Goal: Information Seeking & Learning: Learn about a topic

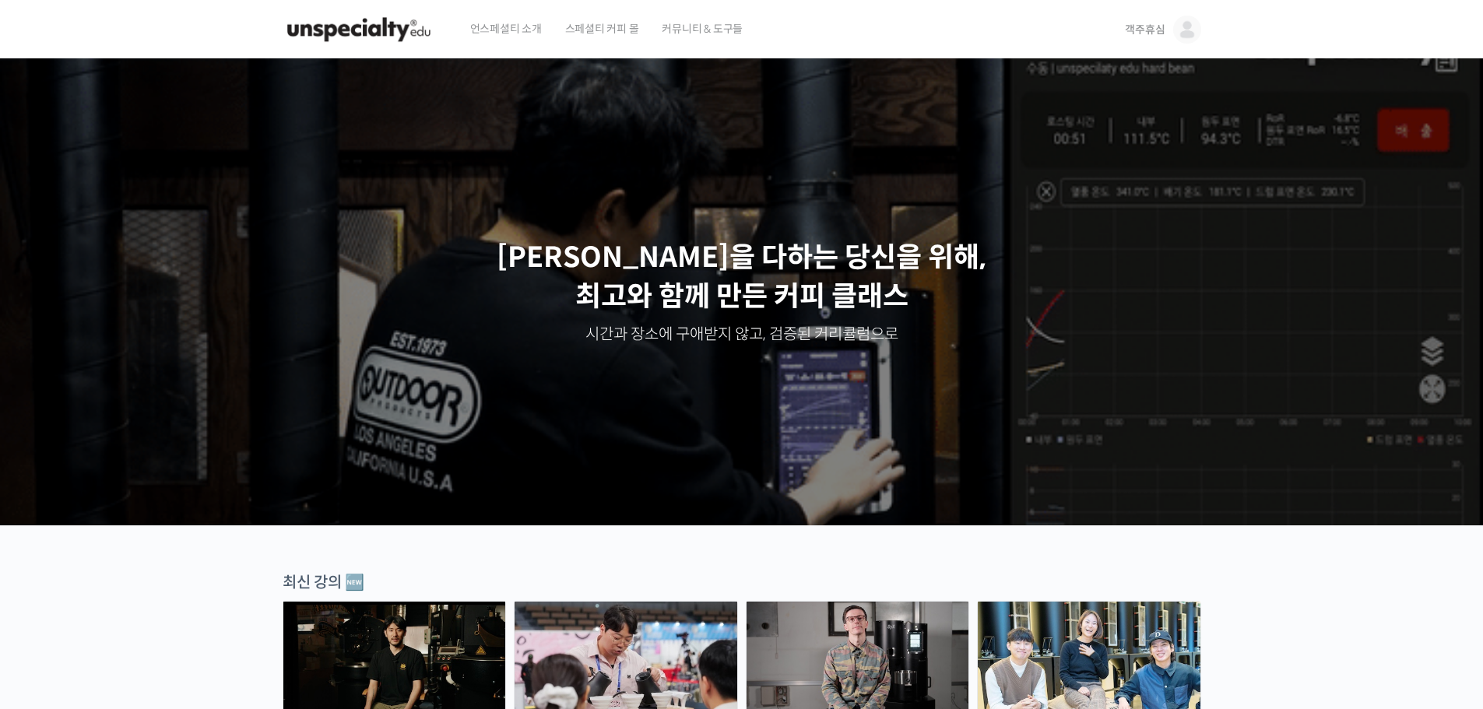
click at [1140, 30] on span "객주휴심" at bounding box center [1145, 30] width 40 height 14
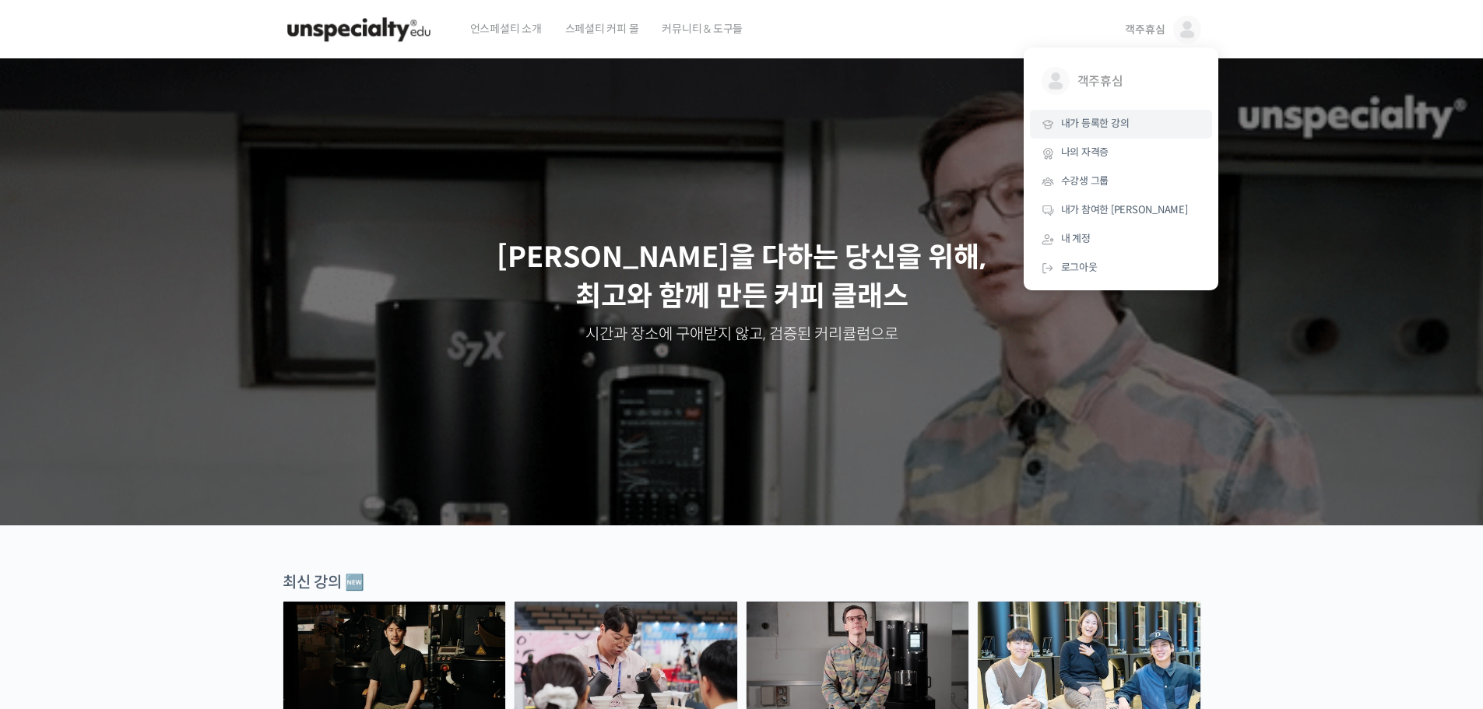
click at [1107, 123] on span "내가 등록한 강의" at bounding box center [1095, 123] width 68 height 13
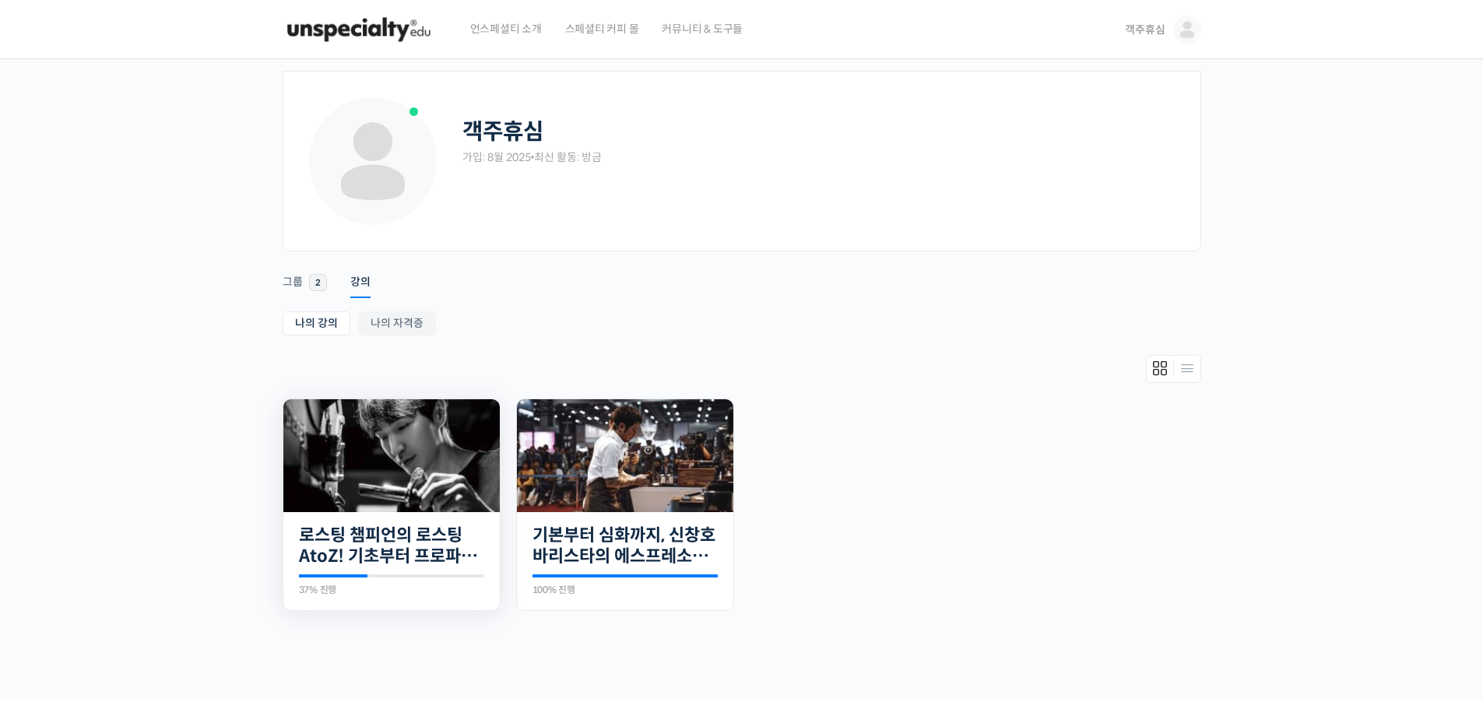
click at [356, 505] on img at bounding box center [391, 455] width 216 height 113
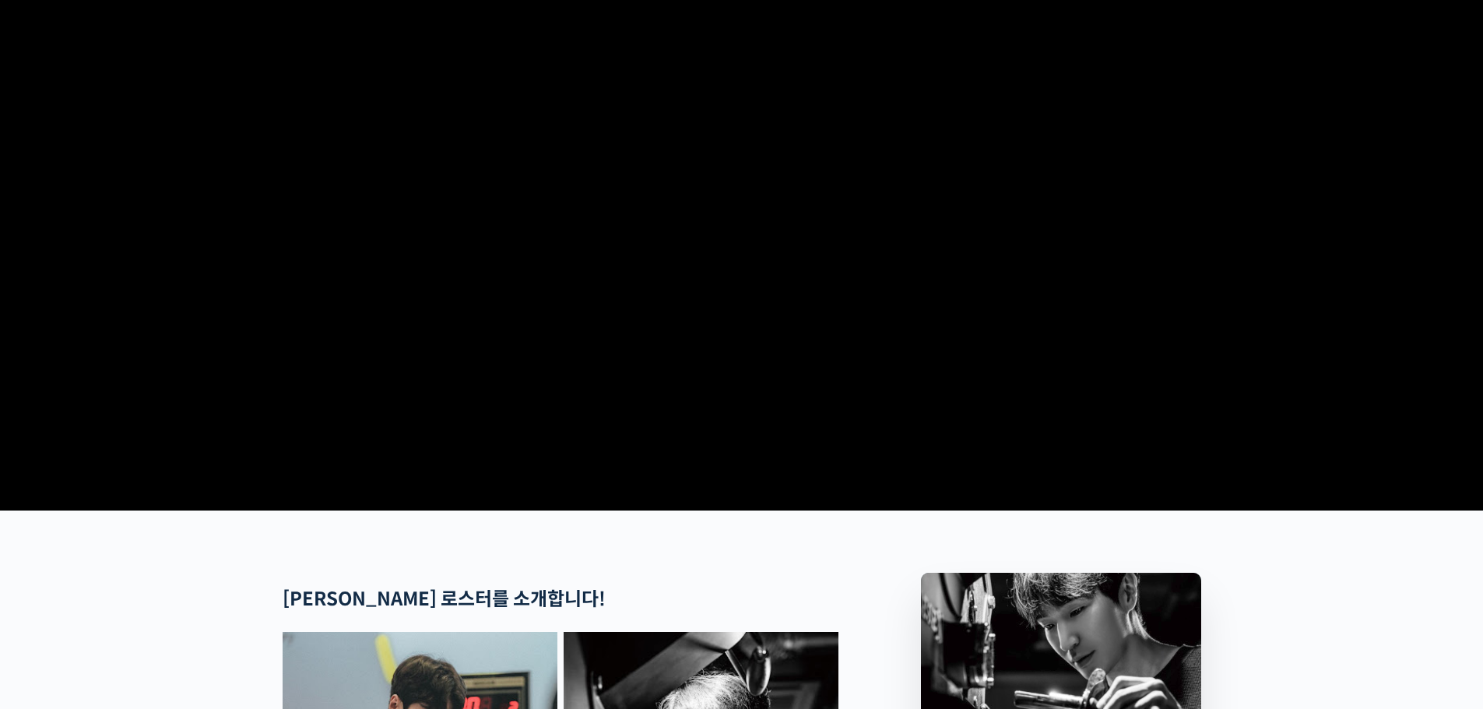
scroll to position [545, 0]
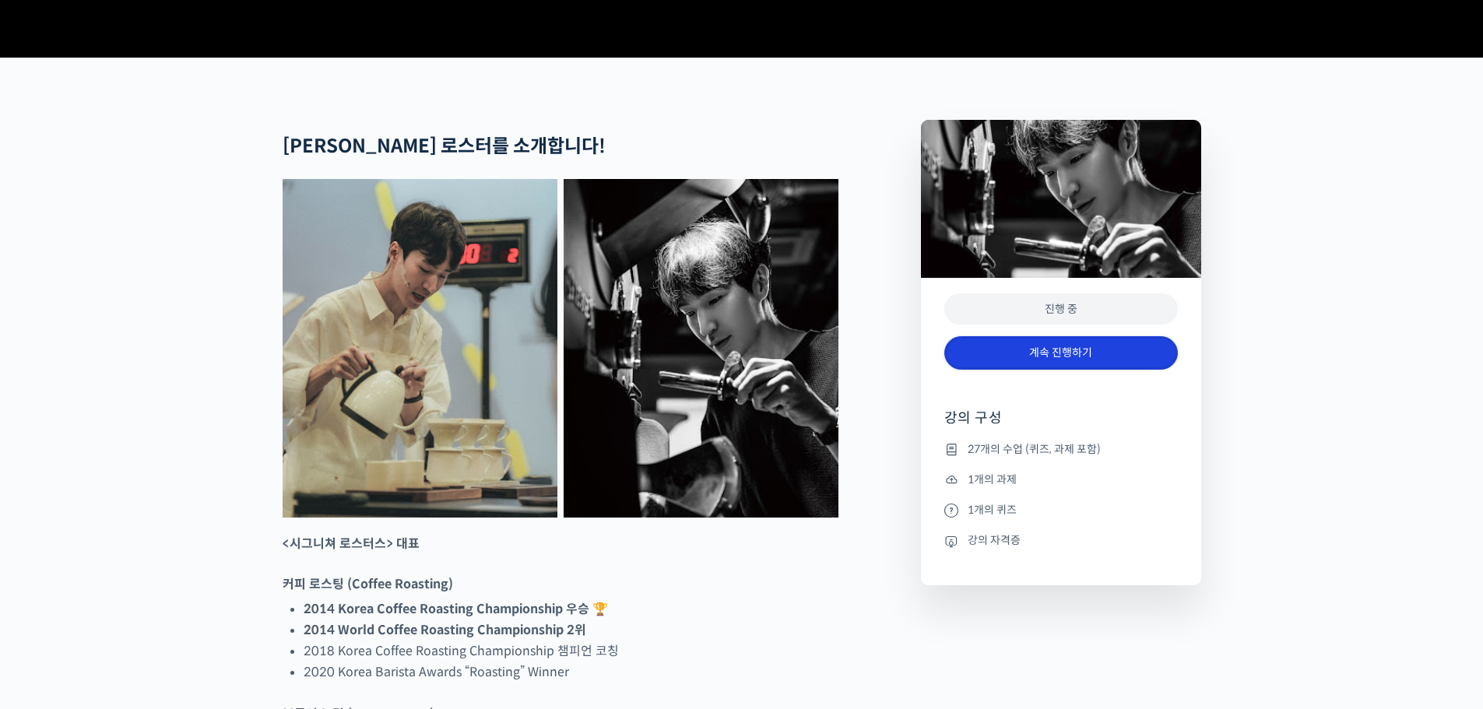
click at [1014, 370] on link "계속 진행하기" at bounding box center [1060, 352] width 233 height 33
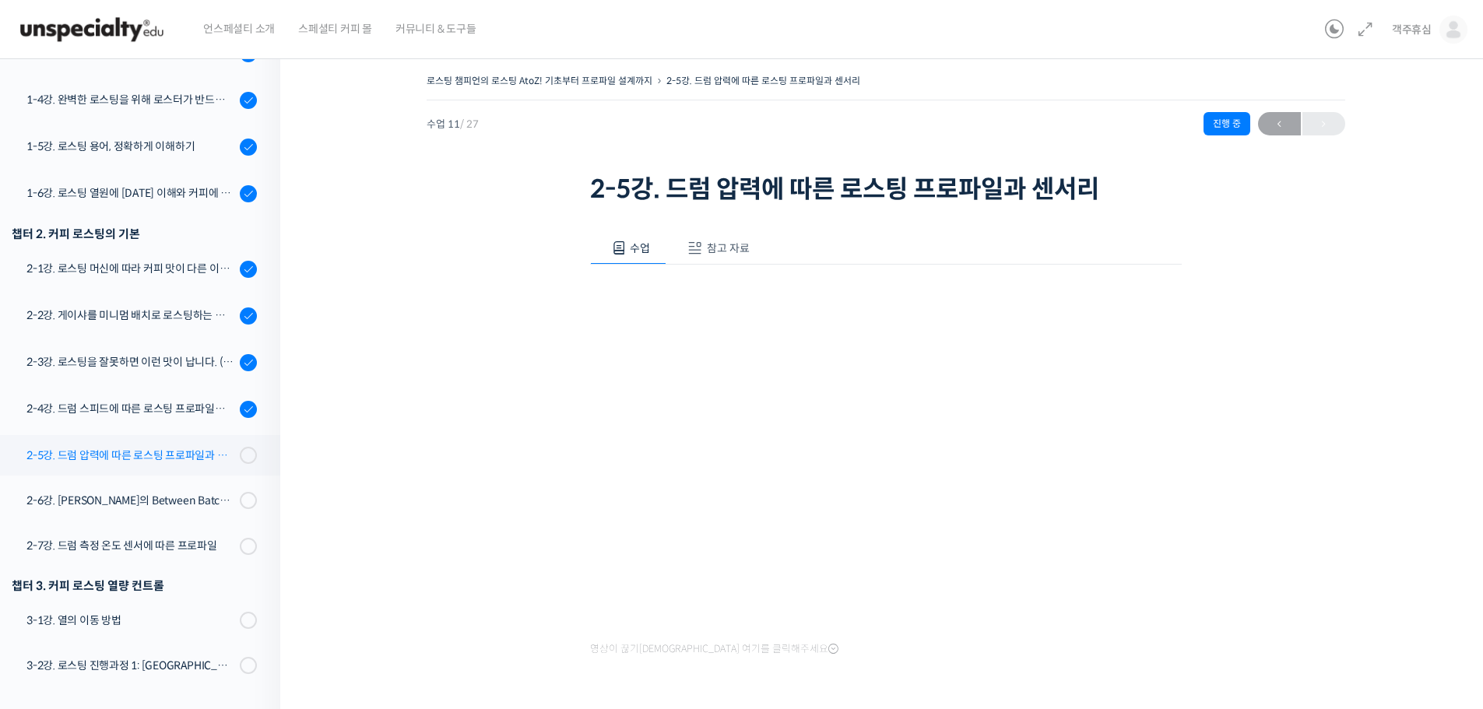
scroll to position [334, 0]
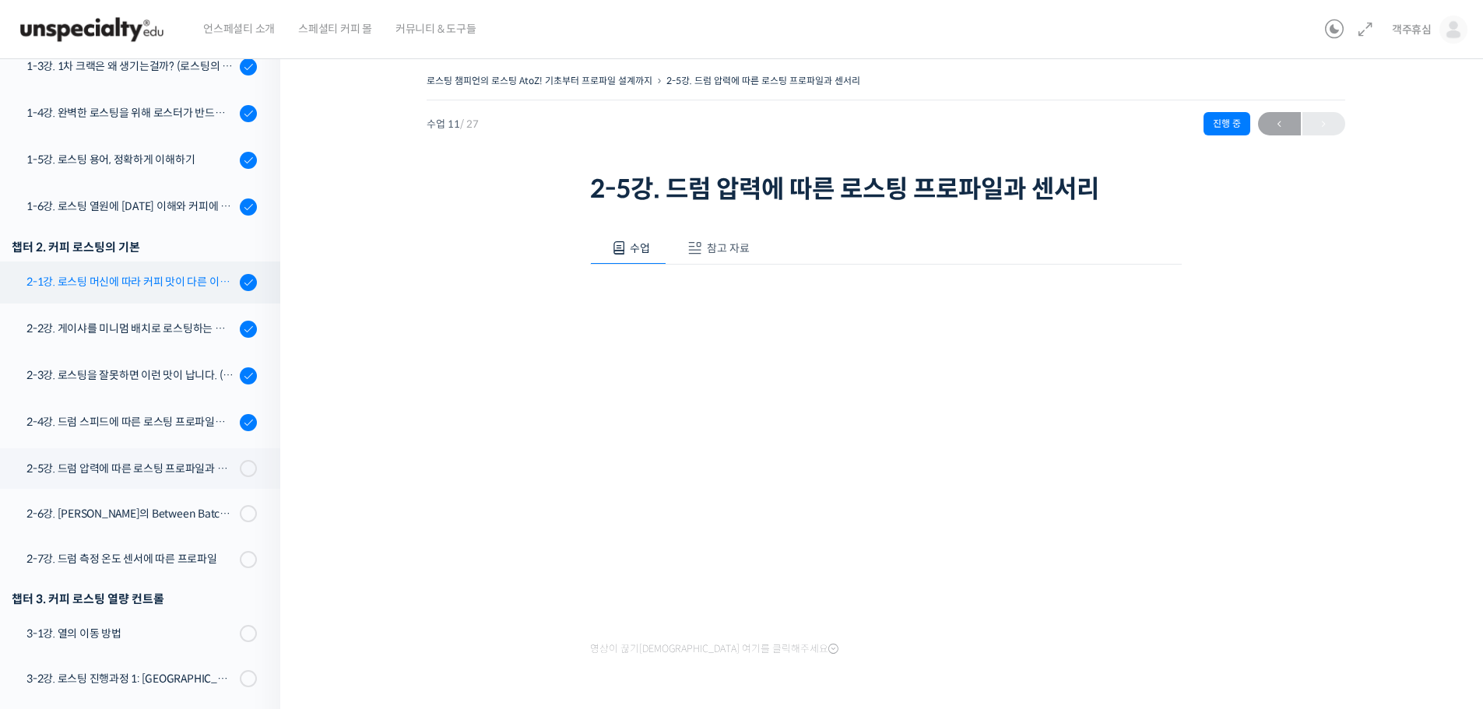
click at [217, 295] on link "2-1강. 로스팅 머신에 따라 커피 맛이 다른 이유 (로스팅 머신의 매커니즘과 열원)" at bounding box center [136, 282] width 288 height 42
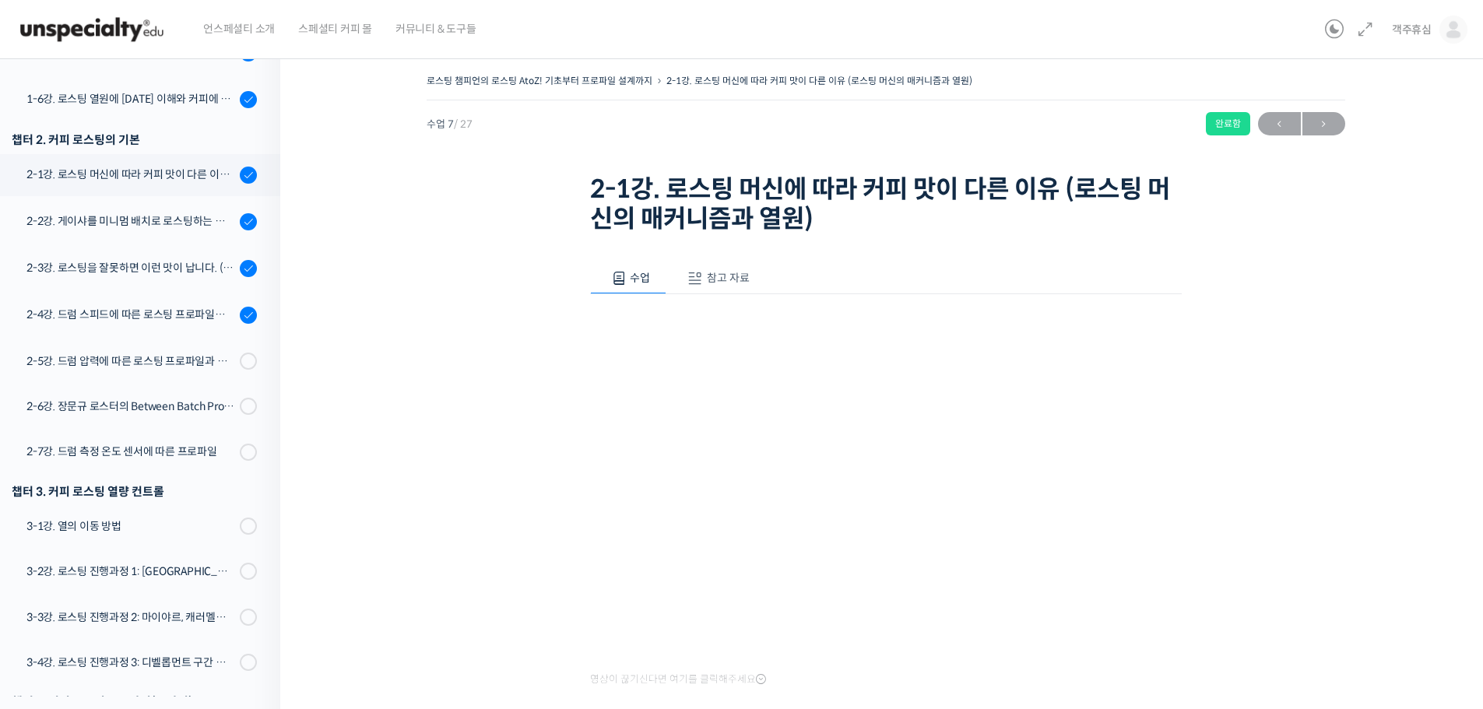
scroll to position [507, 0]
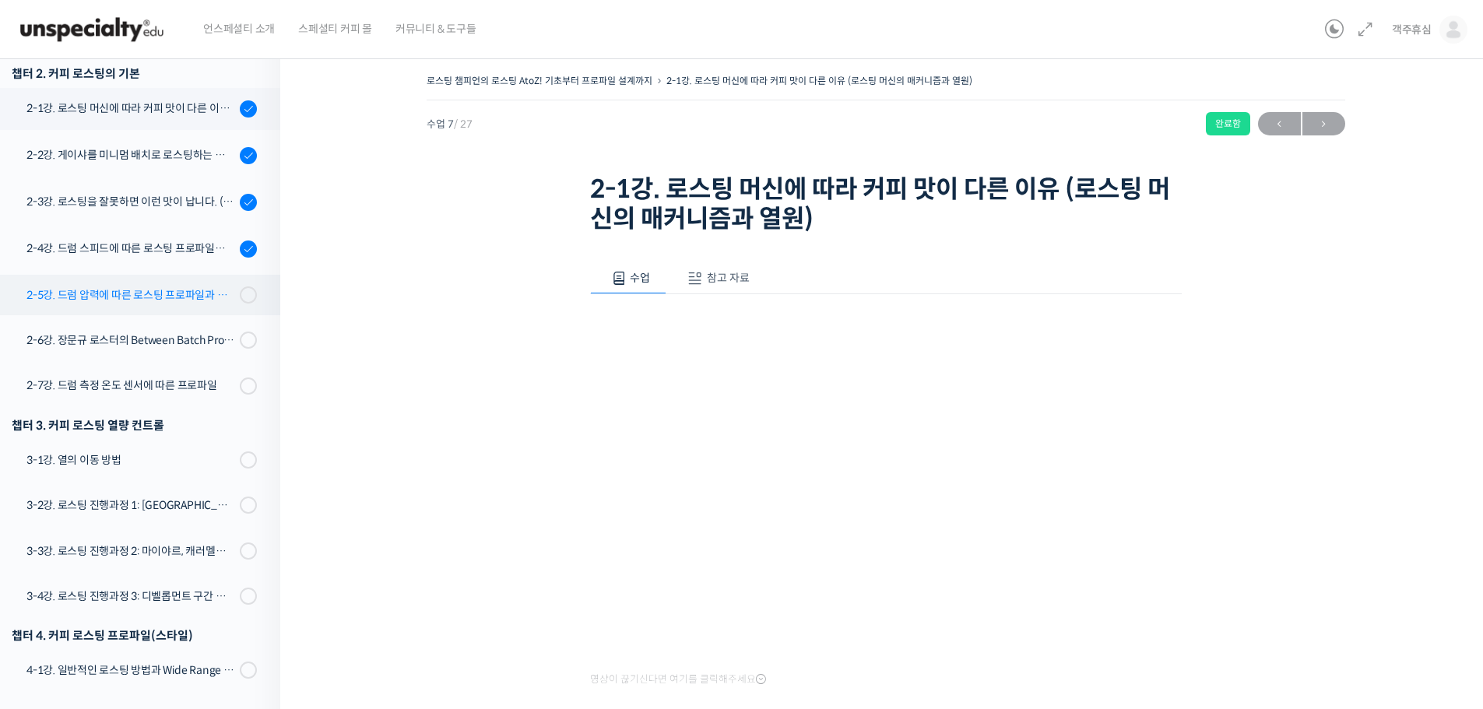
click at [208, 286] on div "2-5강. 드럼 압력에 따른 로스팅 프로파일과 센서리" at bounding box center [130, 294] width 209 height 17
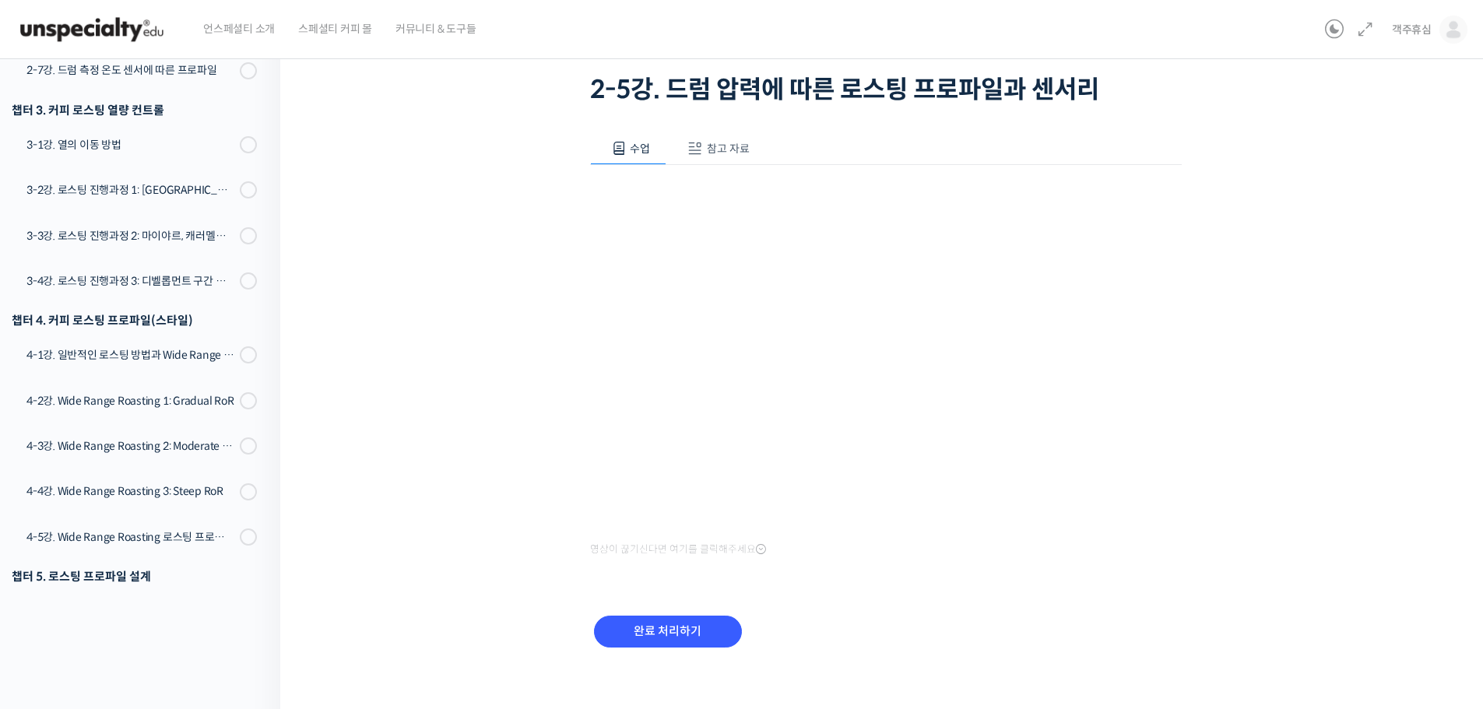
scroll to position [111, 0]
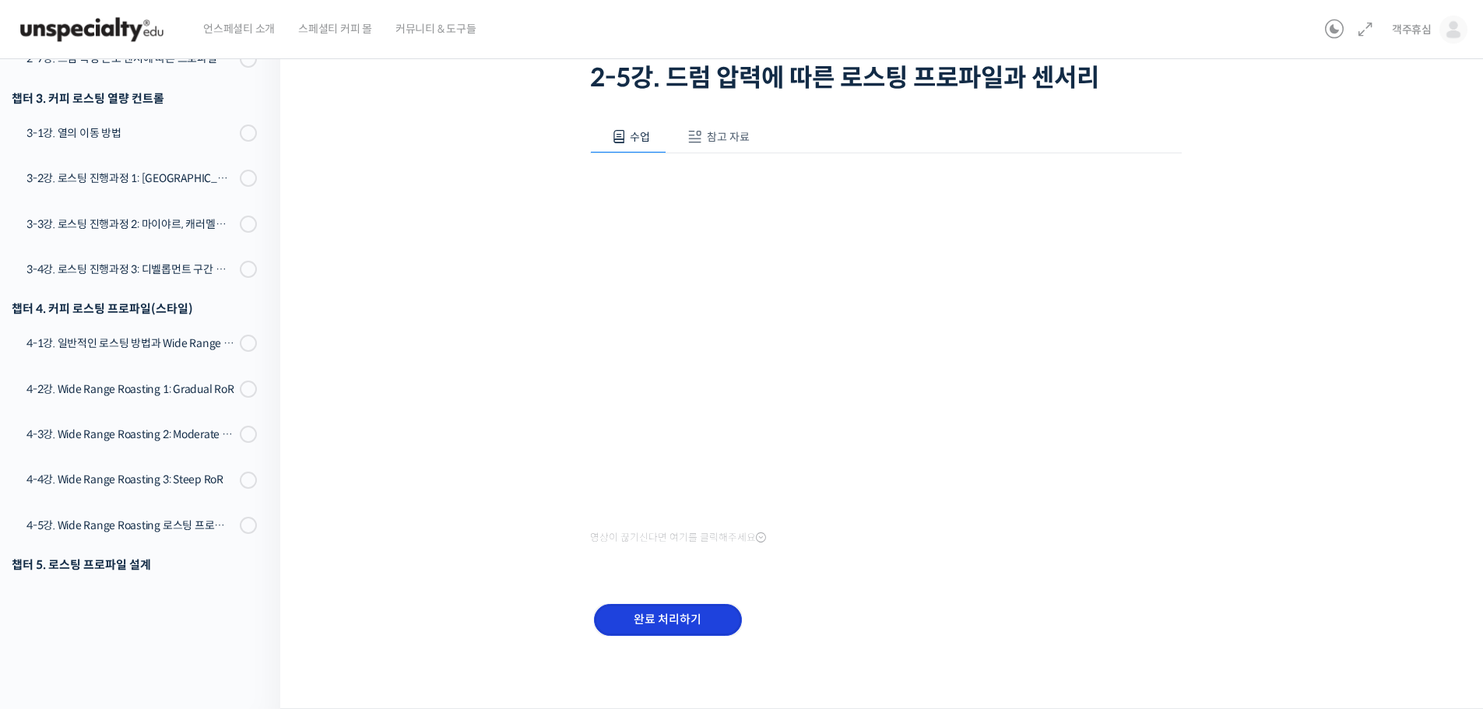
click at [669, 627] on input "완료 처리하기" at bounding box center [668, 620] width 148 height 32
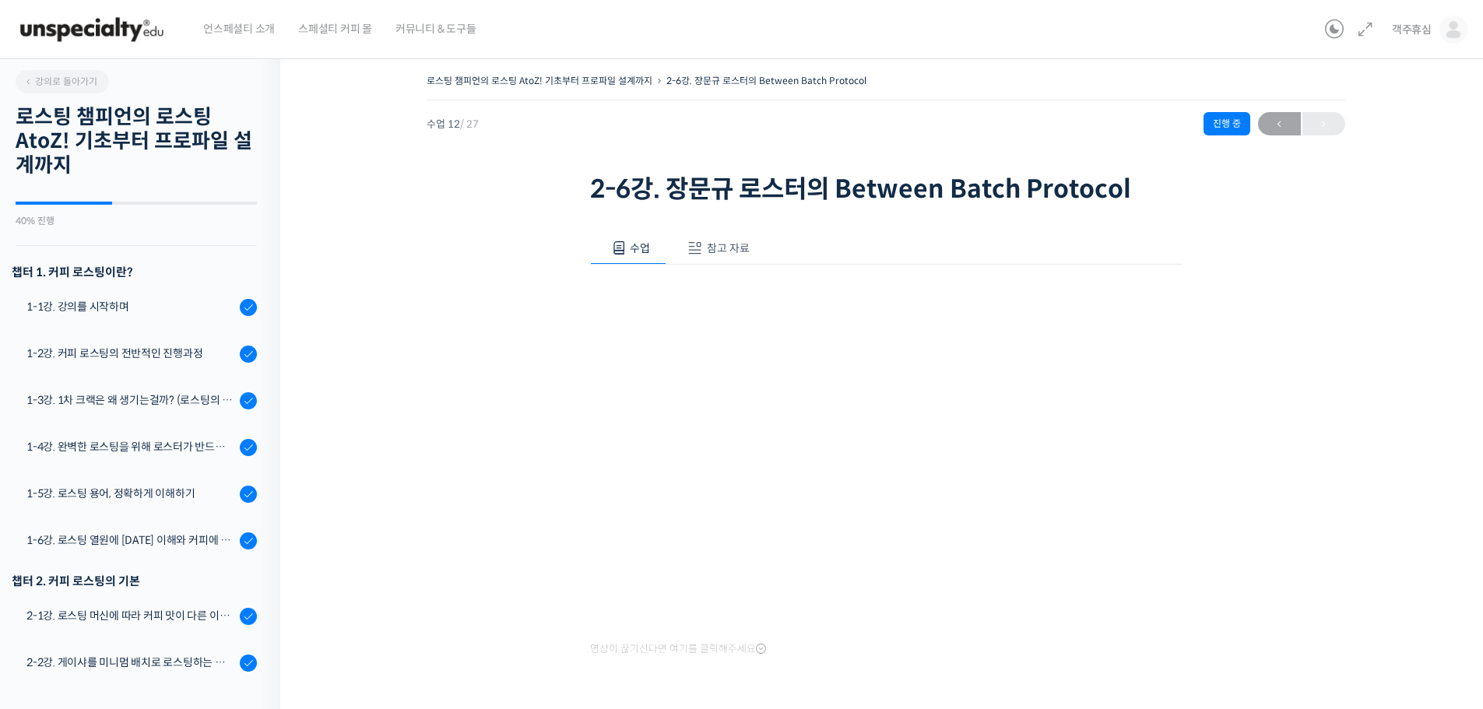
scroll to position [770, 0]
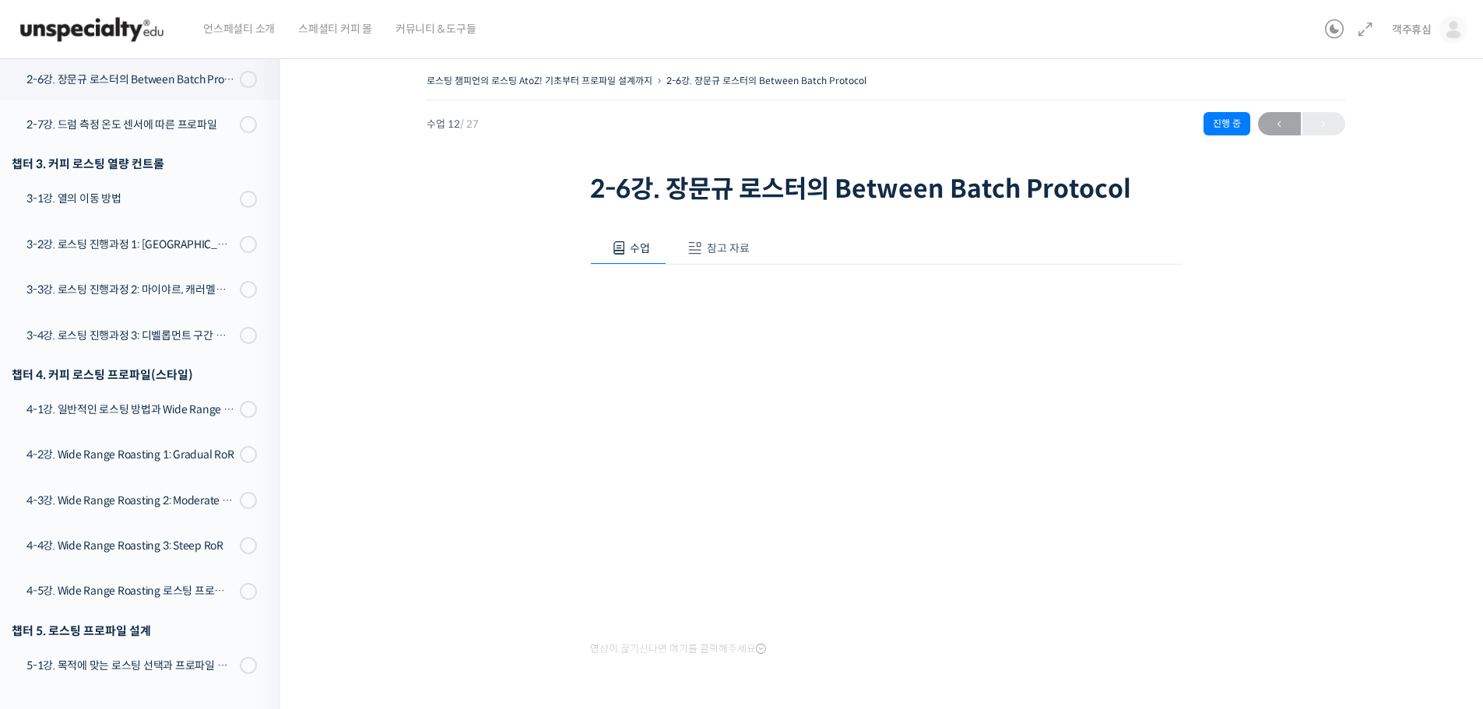
click at [402, 561] on div "로스팅 챔피언의 로스팅 AtoZ! 기초부터 프로파일 설계까지 2-6강. 장문규 로스터의 Between Batch Protocol 진행 중 수업…" at bounding box center [885, 429] width 1055 height 718
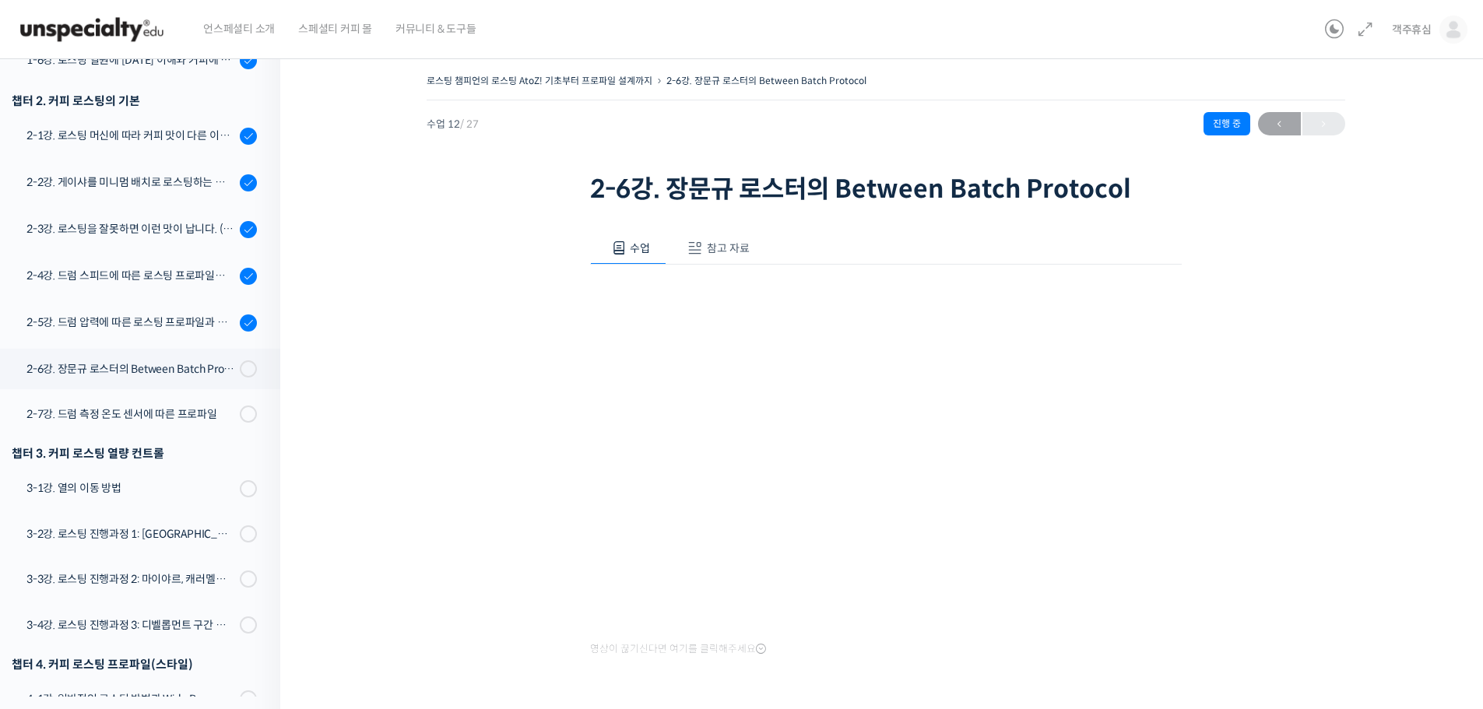
scroll to position [381, 0]
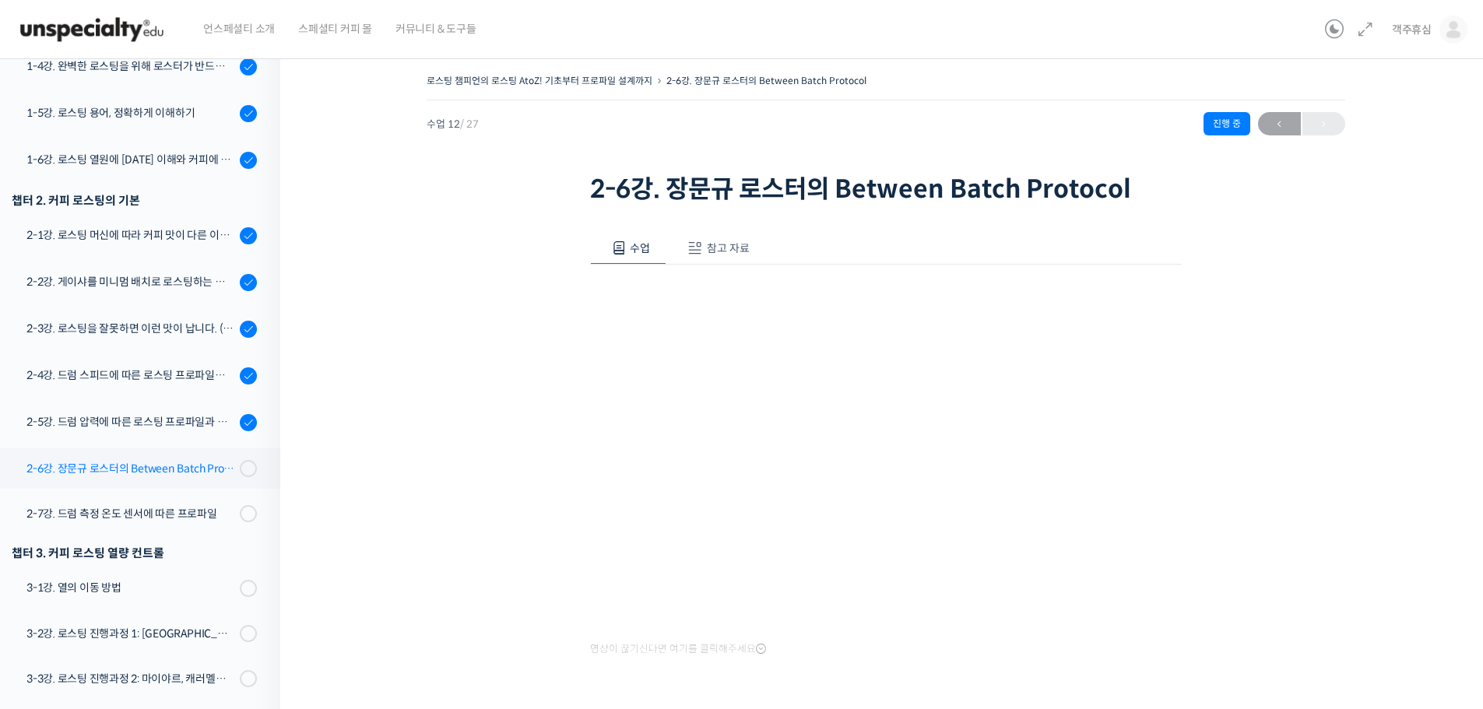
click at [169, 469] on div "2-6강. 장문규 로스터의 Between Batch Protocol" at bounding box center [130, 468] width 209 height 17
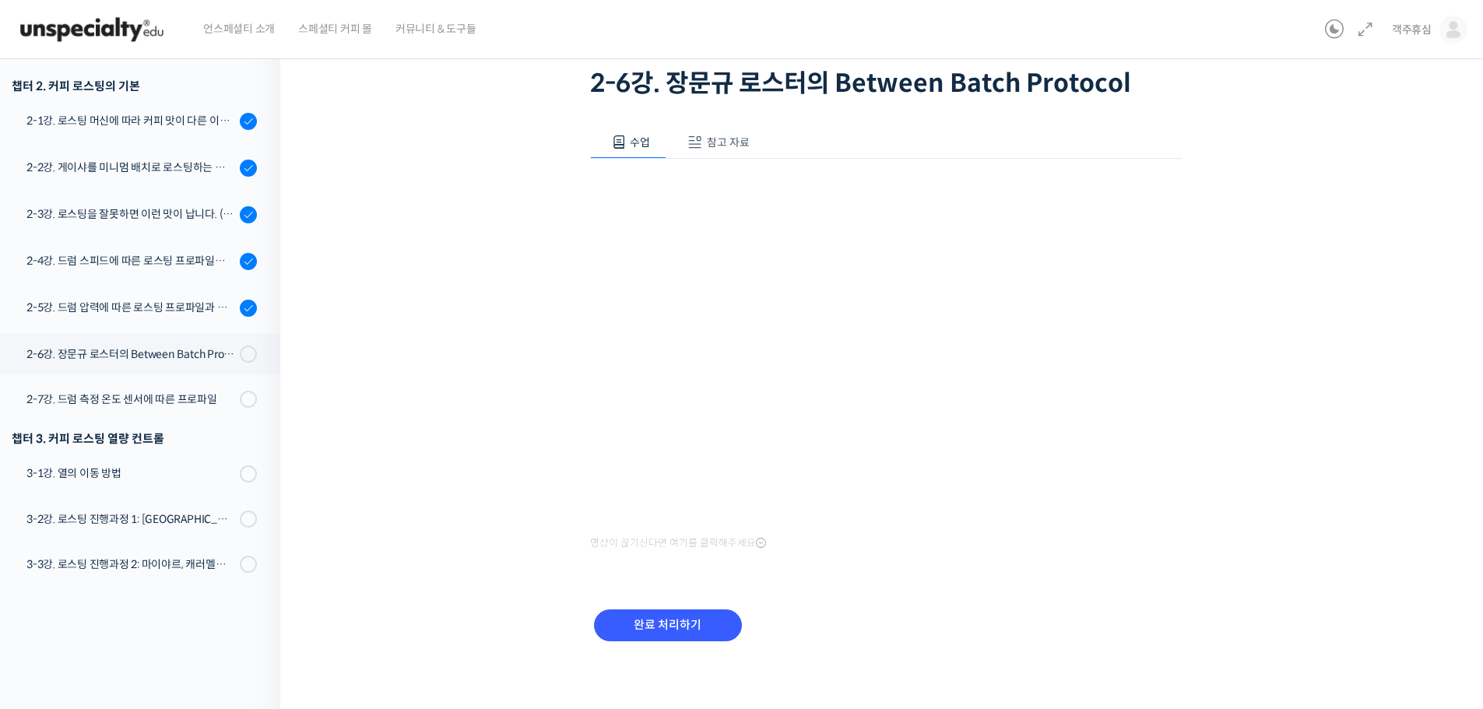
scroll to position [111, 0]
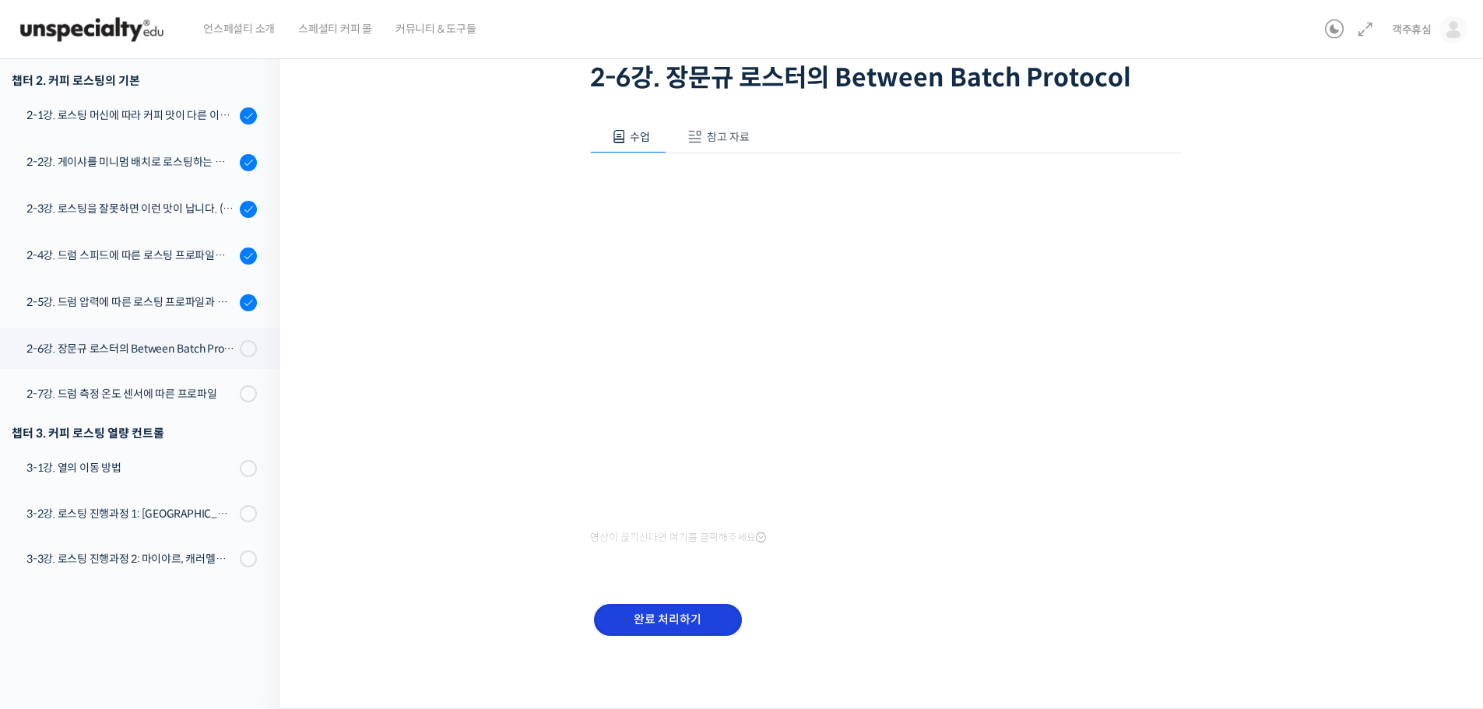
click at [669, 615] on input "완료 처리하기" at bounding box center [668, 620] width 148 height 32
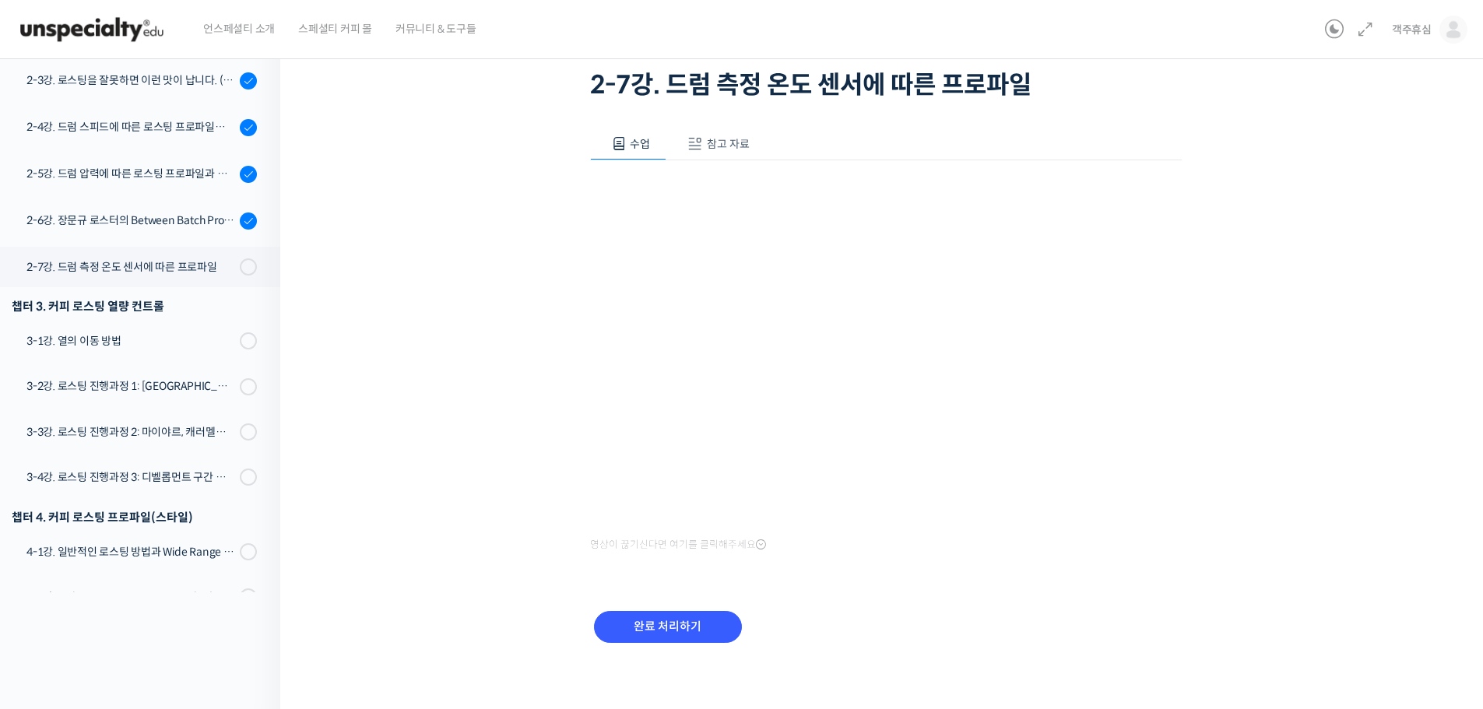
scroll to position [111, 0]
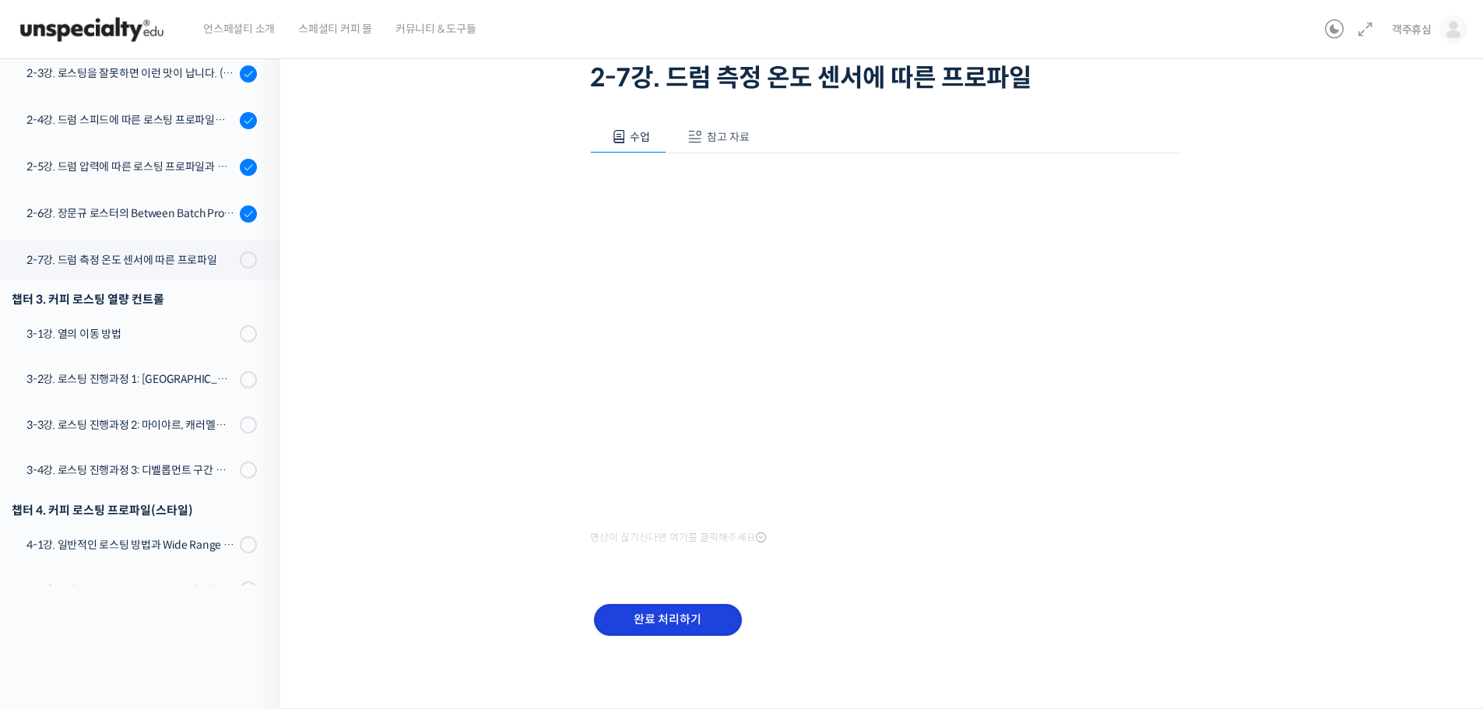
click at [668, 613] on input "완료 처리하기" at bounding box center [668, 620] width 148 height 32
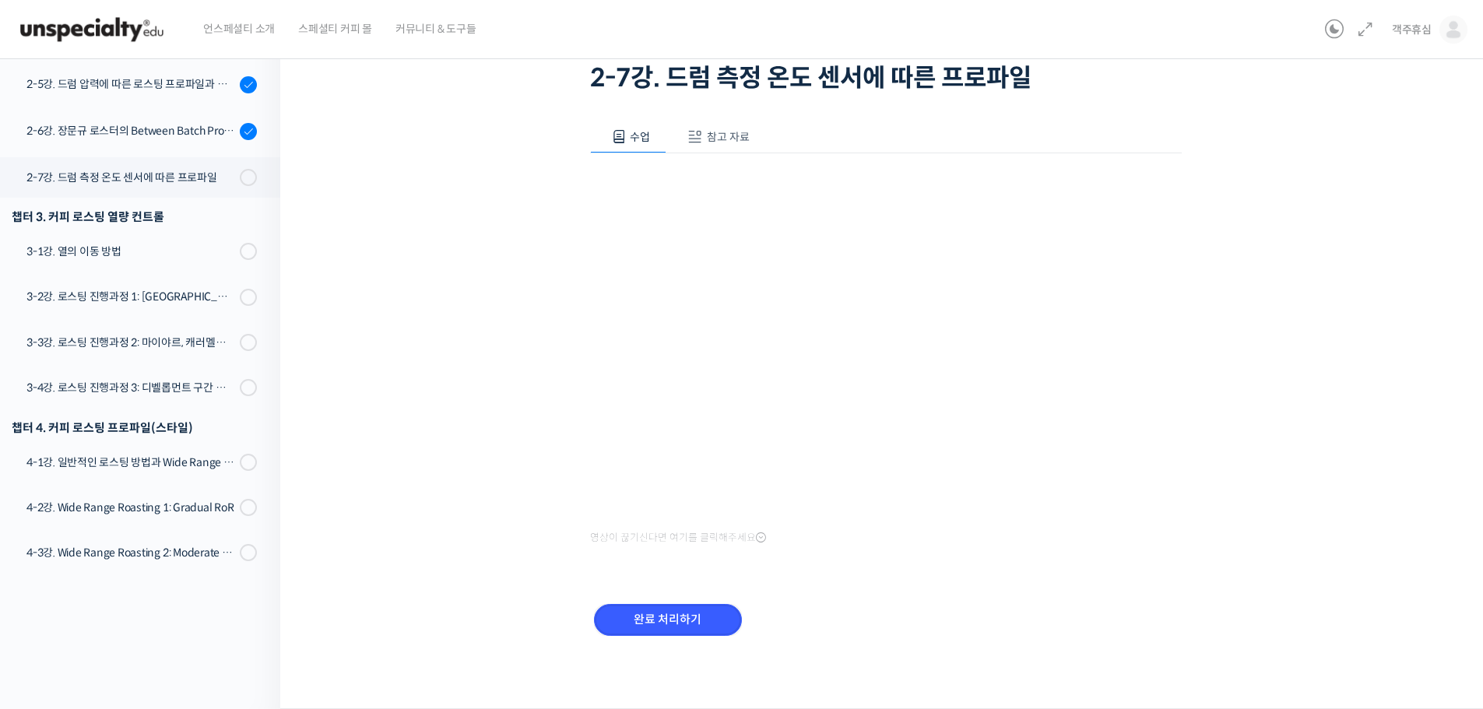
scroll to position [680, 0]
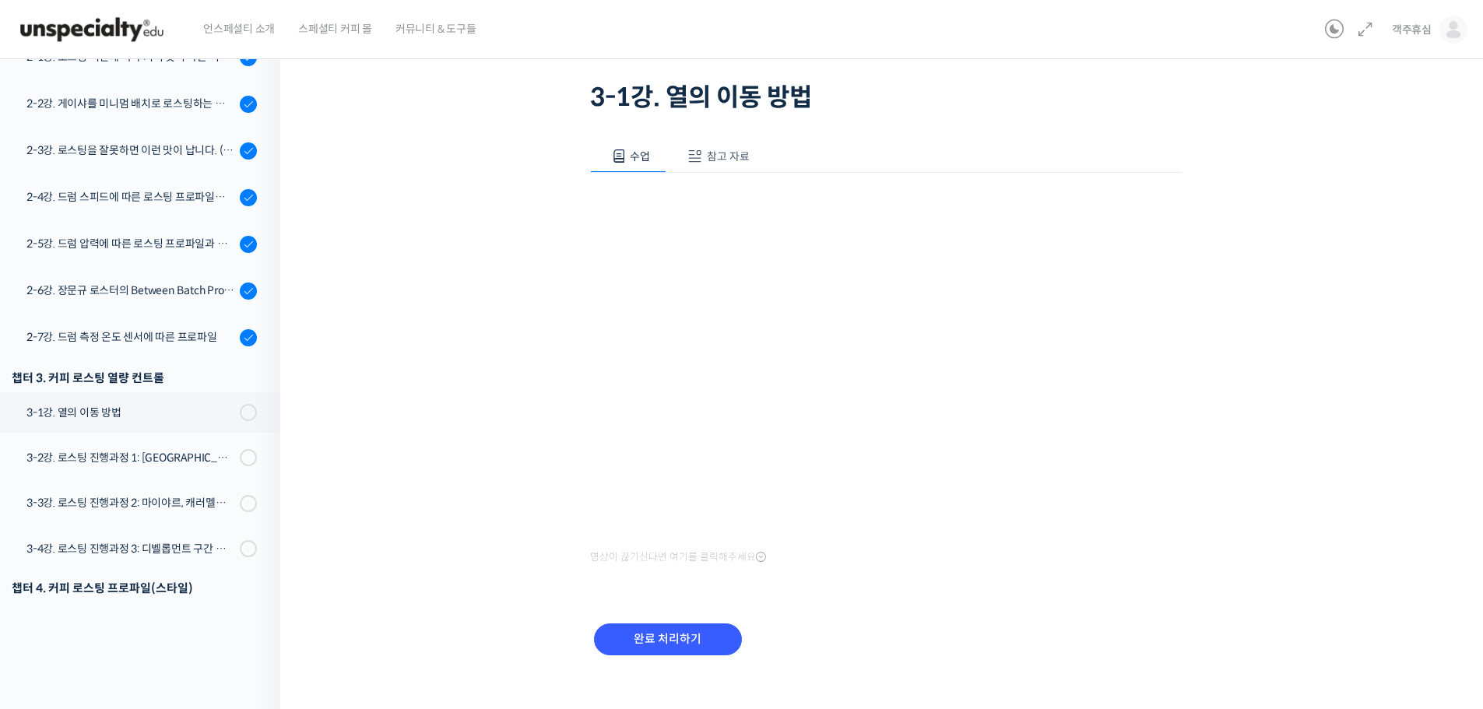
scroll to position [111, 0]
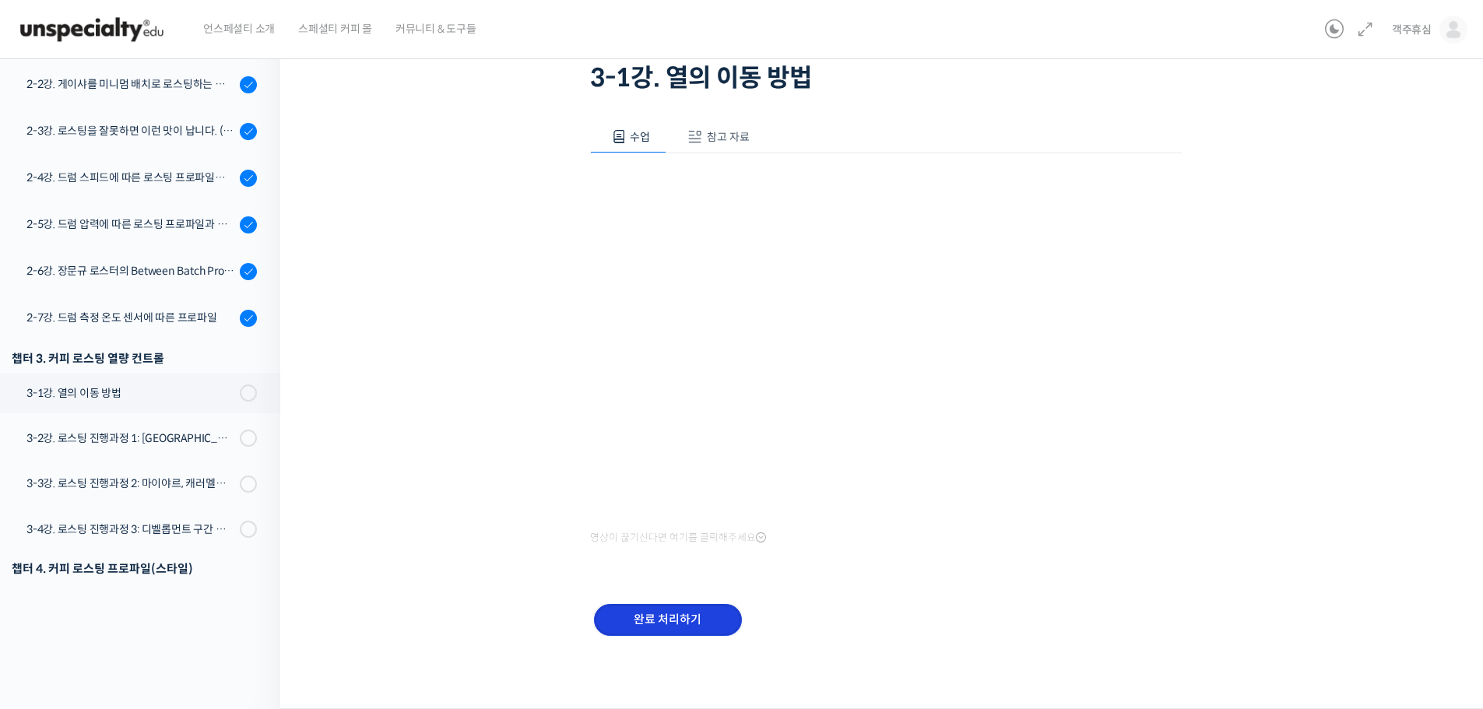
click at [655, 626] on input "완료 처리하기" at bounding box center [668, 620] width 148 height 32
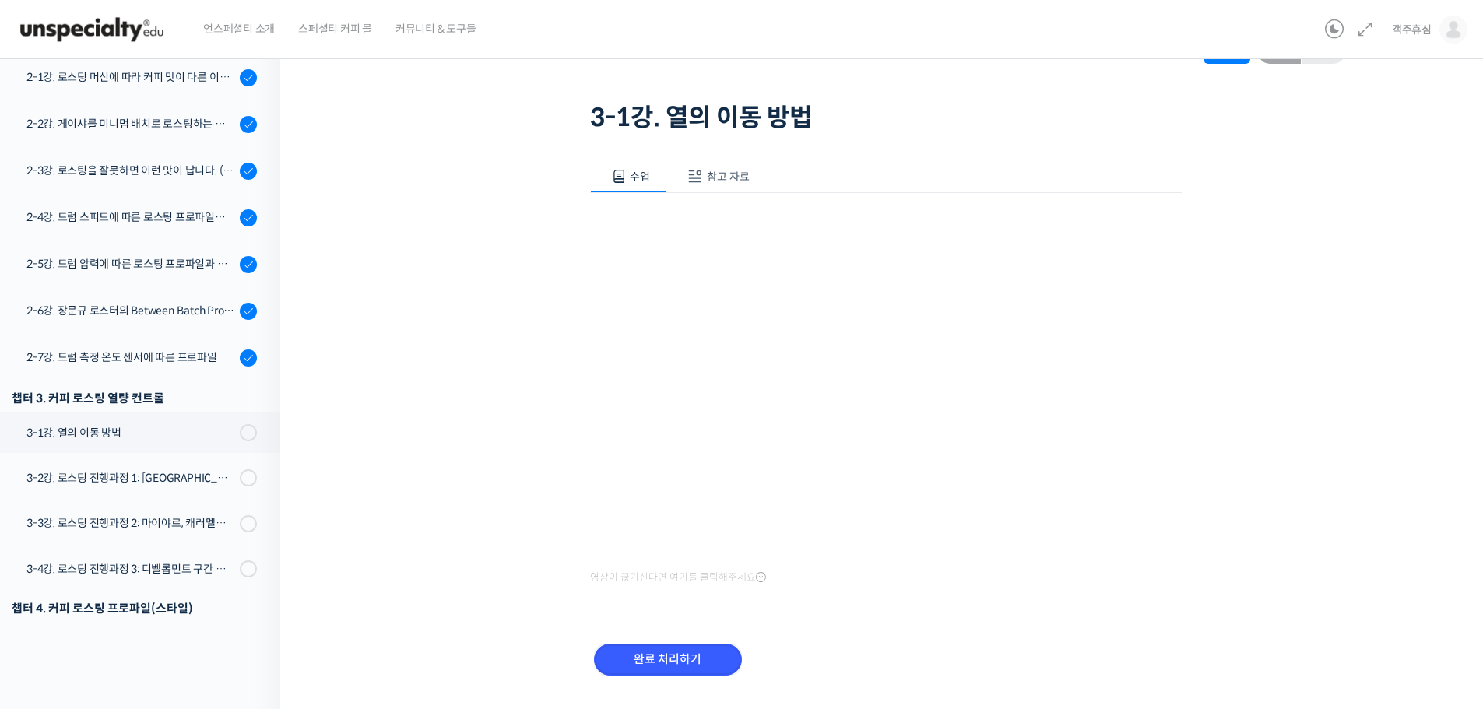
scroll to position [40, 0]
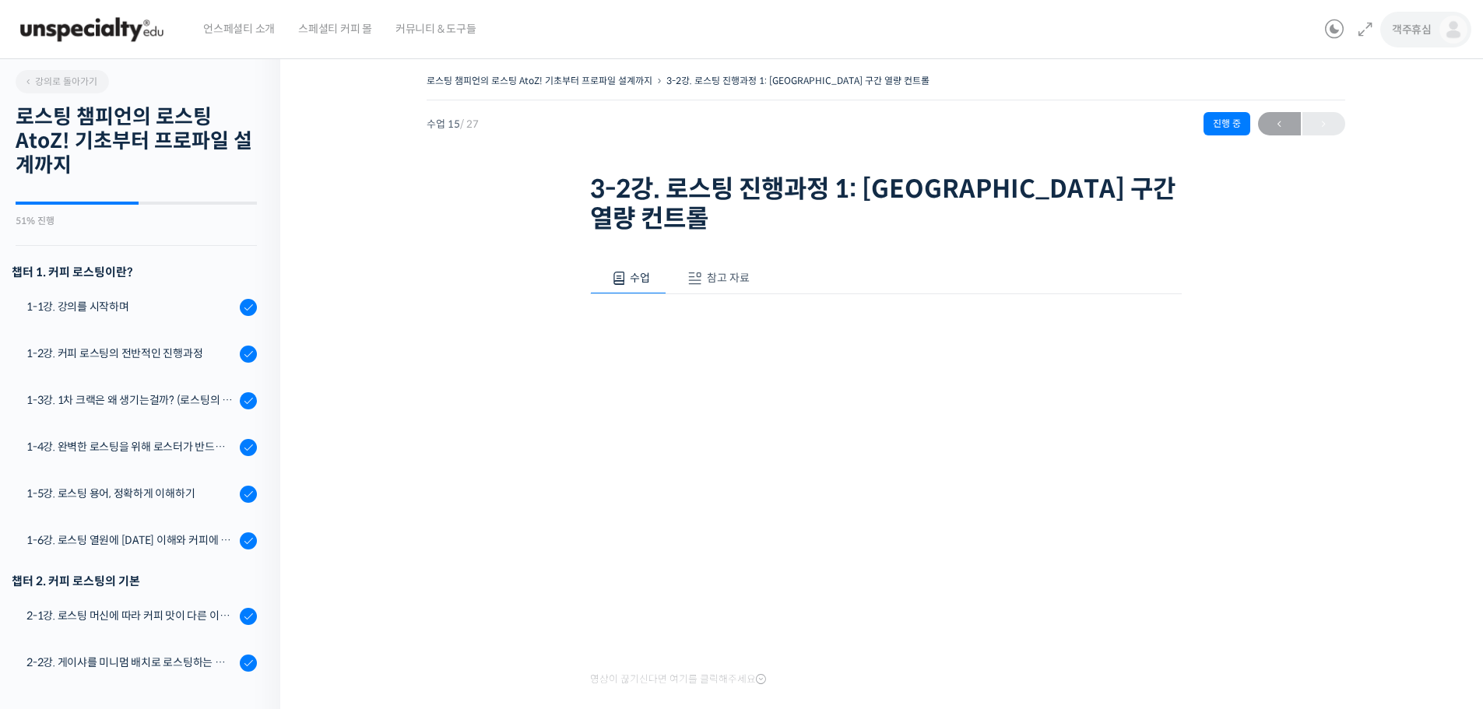
click at [1446, 21] on img at bounding box center [1453, 30] width 28 height 28
click at [1406, 131] on link "내가 등록한 강의" at bounding box center [1387, 124] width 182 height 29
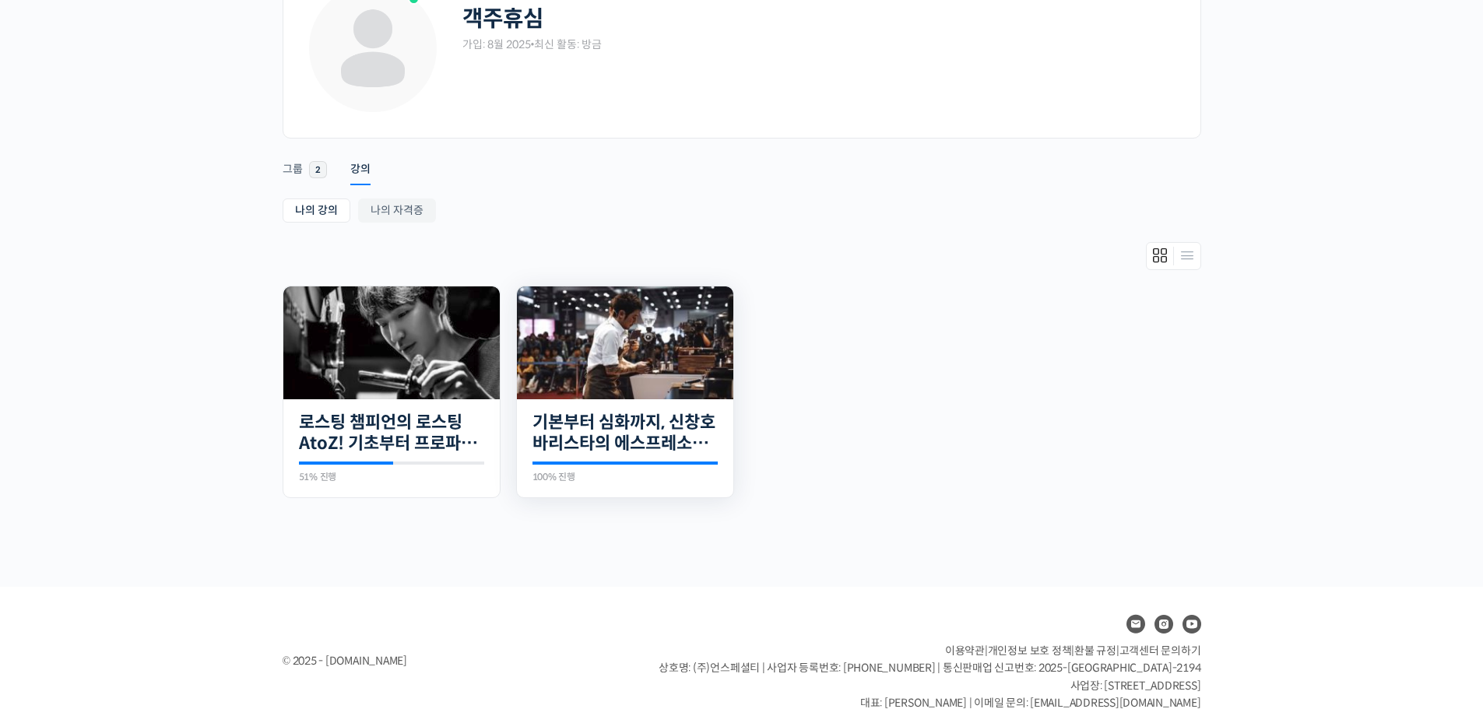
scroll to position [139, 0]
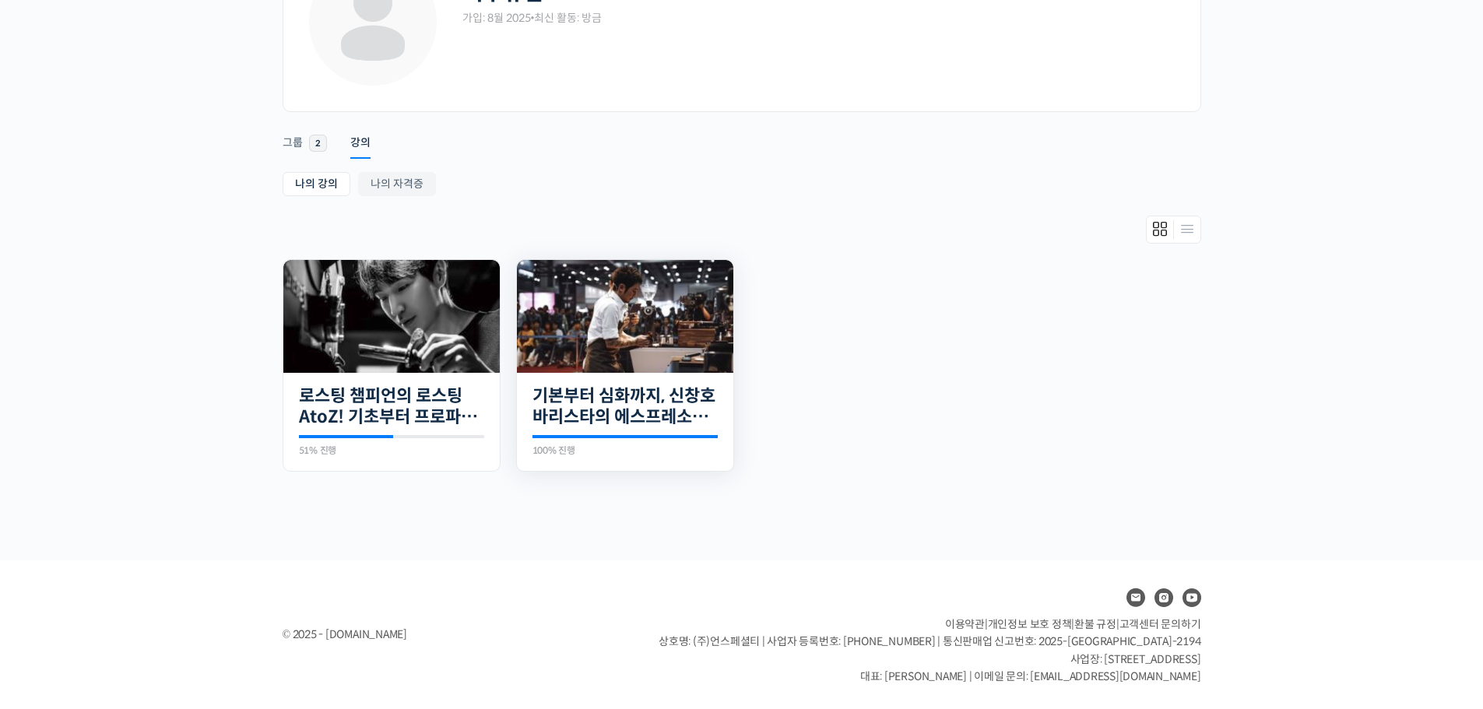
click at [695, 303] on img at bounding box center [625, 316] width 216 height 113
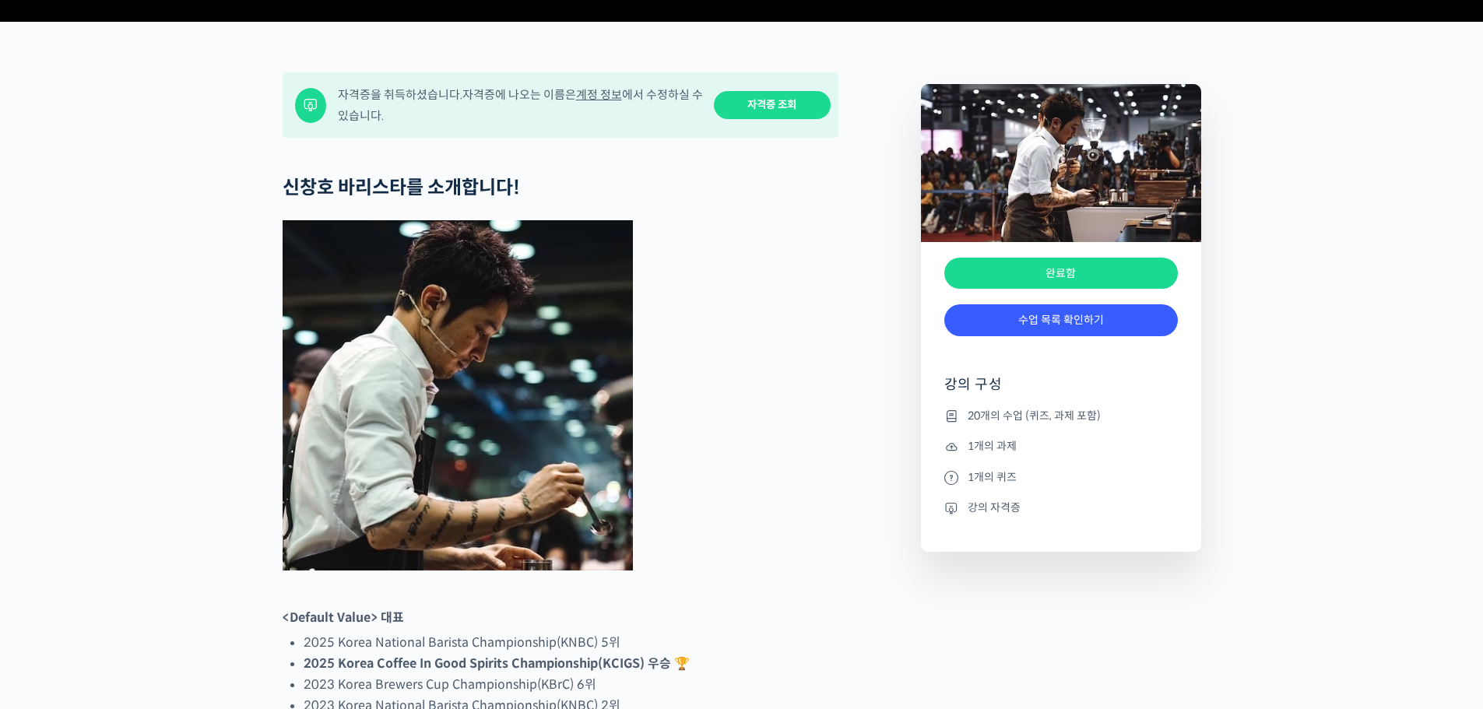
scroll to position [623, 0]
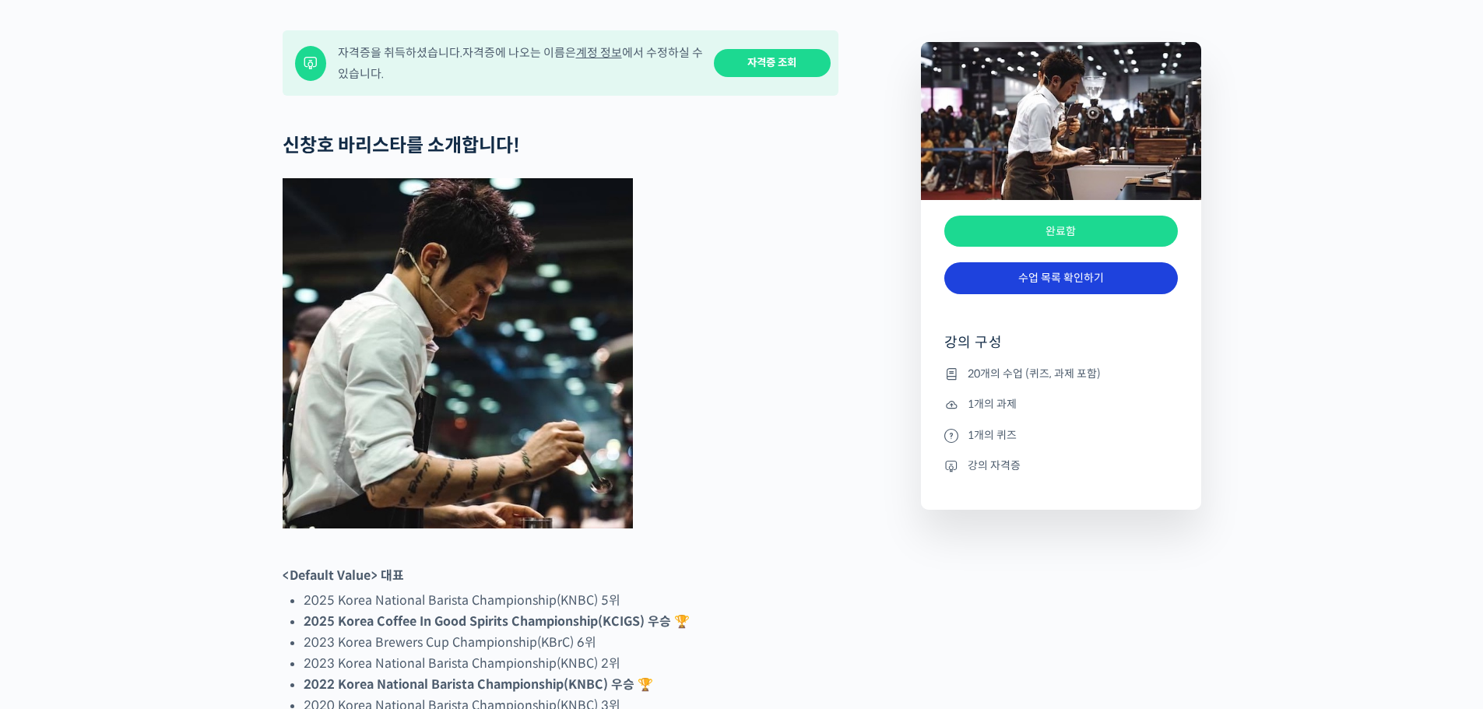
click at [1083, 294] on link "수업 목록 확인하기" at bounding box center [1060, 278] width 233 height 32
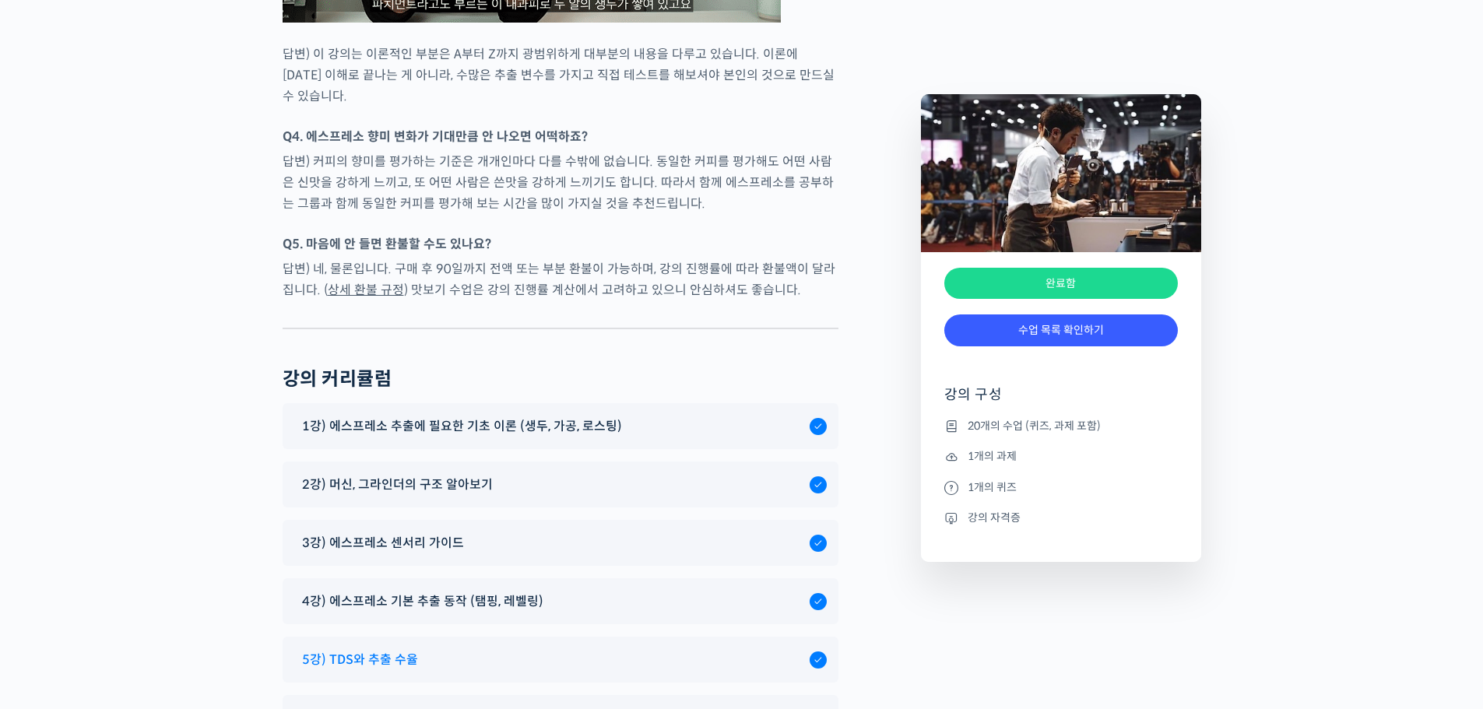
scroll to position [7978, 0]
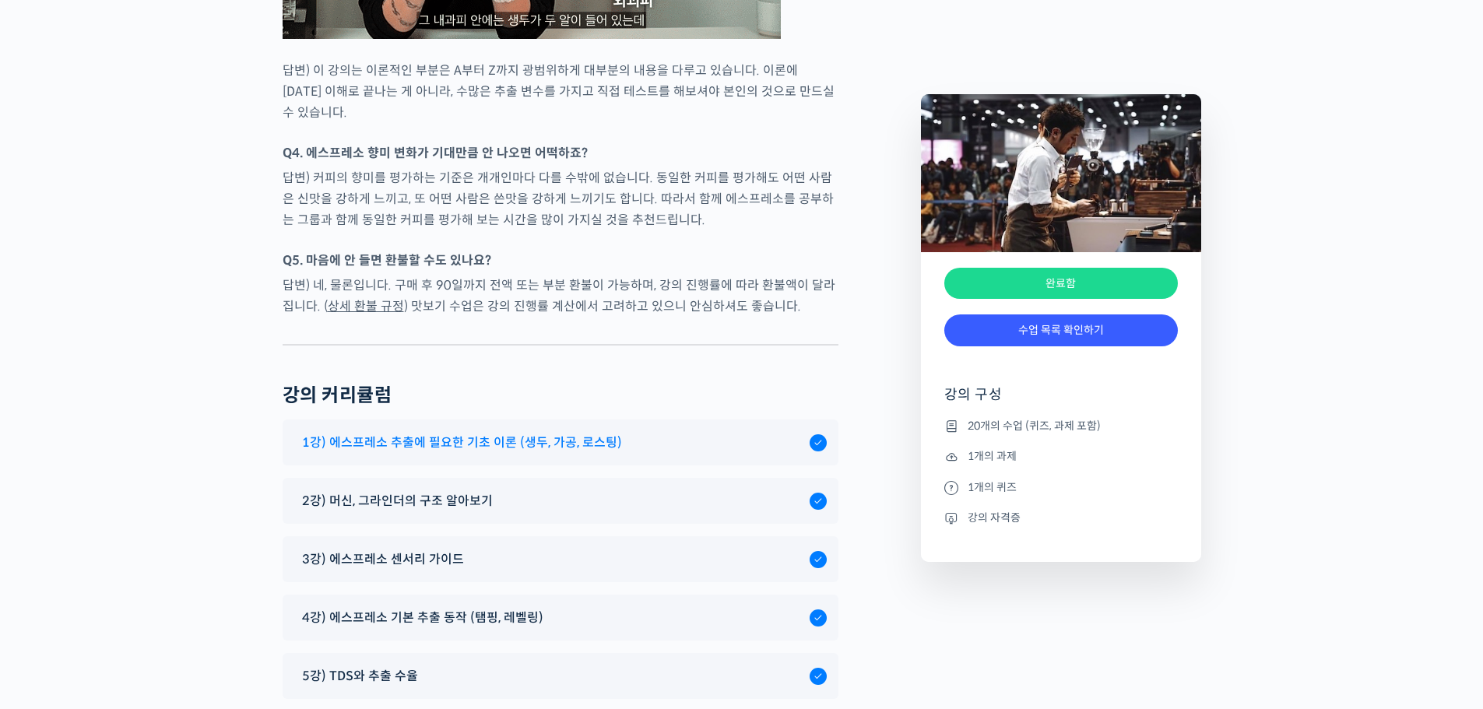
click at [442, 432] on span "1강) 에스프레소 추출에 필요한 기초 이론 (생두, 가공, 로스팅)" at bounding box center [462, 442] width 320 height 21
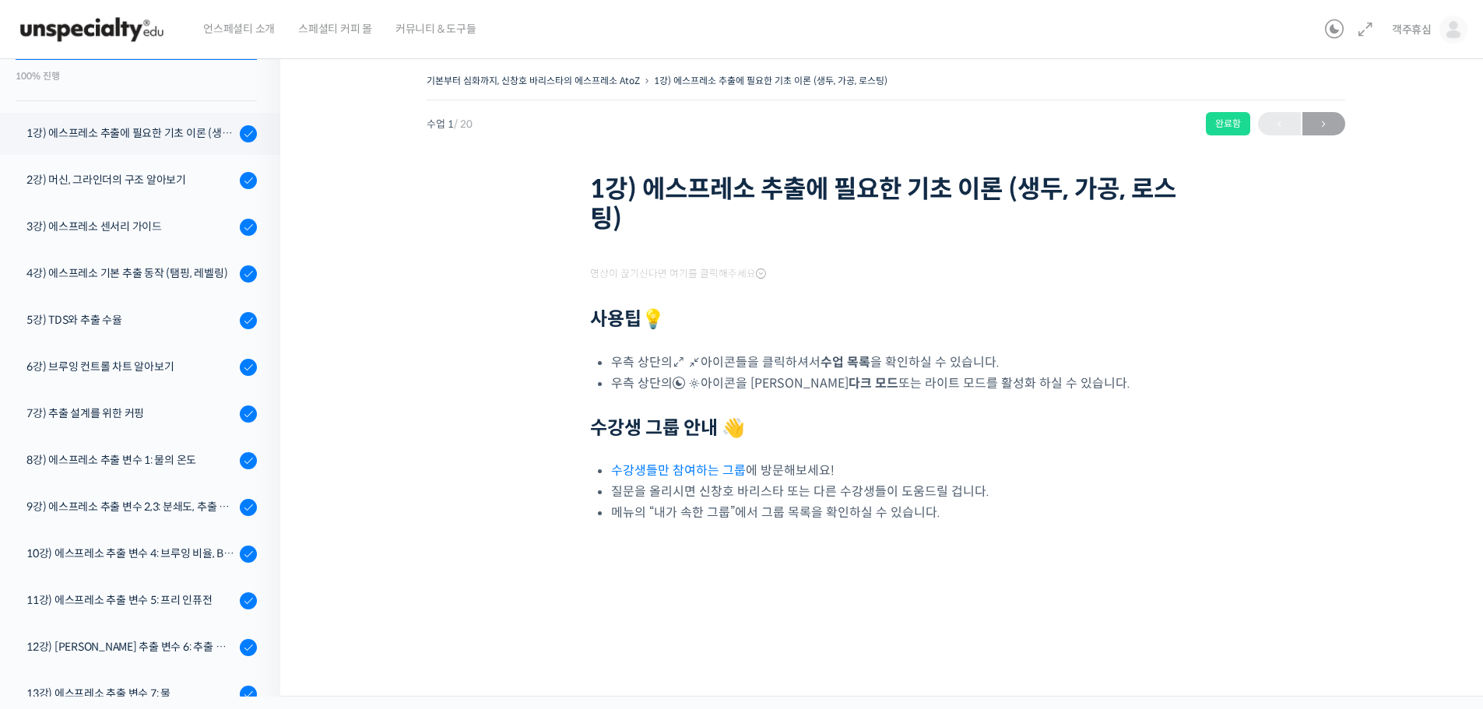
scroll to position [198, 0]
